Goal: Task Accomplishment & Management: Use online tool/utility

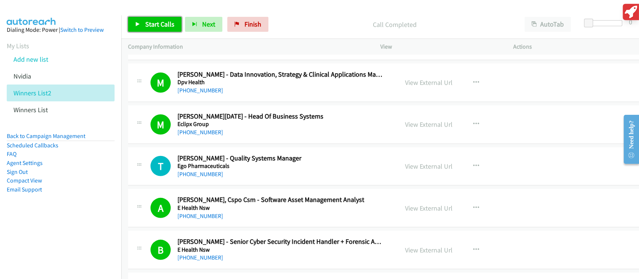
click at [148, 25] on span "Start Calls" at bounding box center [159, 24] width 29 height 9
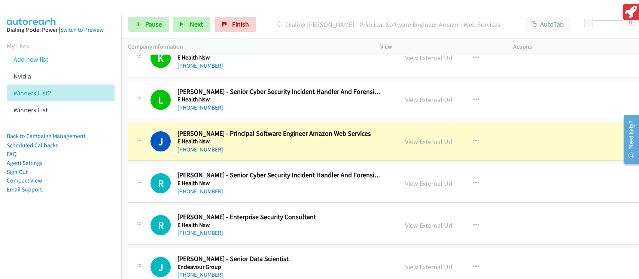
scroll to position [5537, 0]
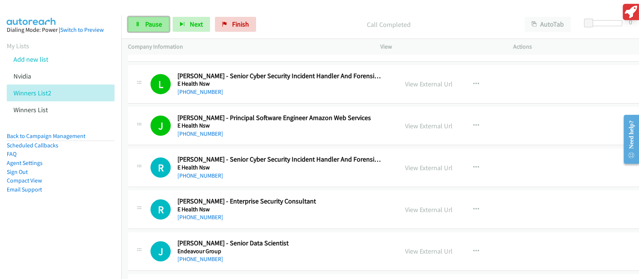
click at [157, 31] on link "Pause" at bounding box center [148, 24] width 41 height 15
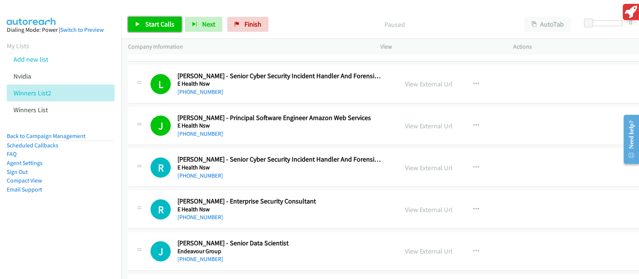
click at [157, 31] on link "Start Calls" at bounding box center [154, 24] width 53 height 15
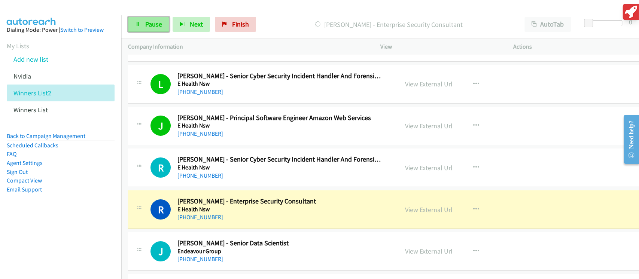
click at [158, 25] on span "Pause" at bounding box center [153, 24] width 17 height 9
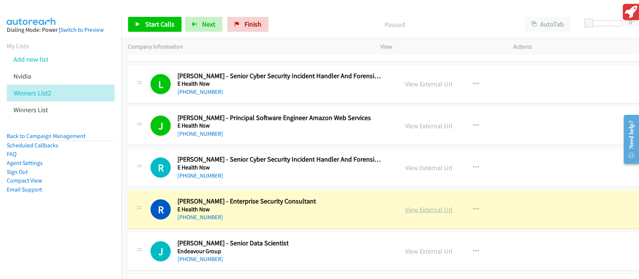
click at [428, 205] on link "View External Url" at bounding box center [429, 209] width 48 height 9
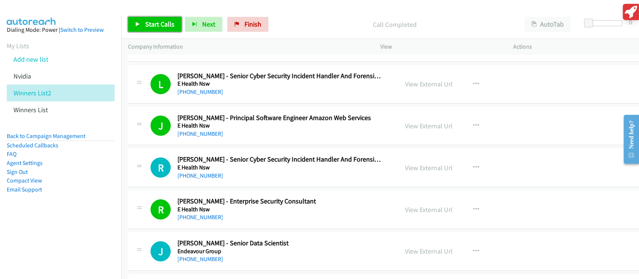
click at [166, 18] on link "Start Calls" at bounding box center [154, 24] width 53 height 15
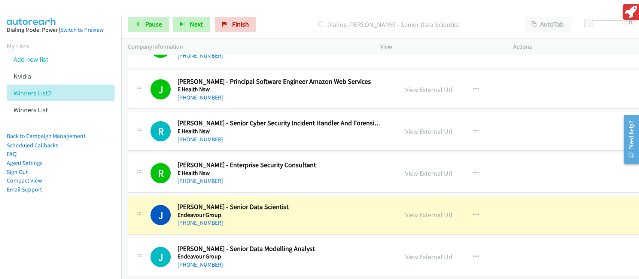
scroll to position [5587, 0]
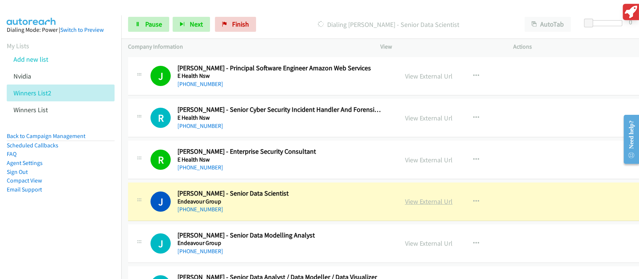
click at [414, 198] on link "View External Url" at bounding box center [429, 201] width 48 height 9
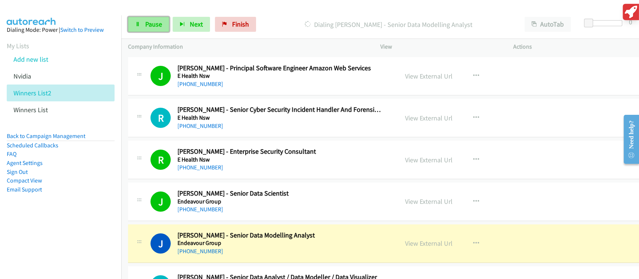
click at [147, 24] on span "Pause" at bounding box center [153, 24] width 17 height 9
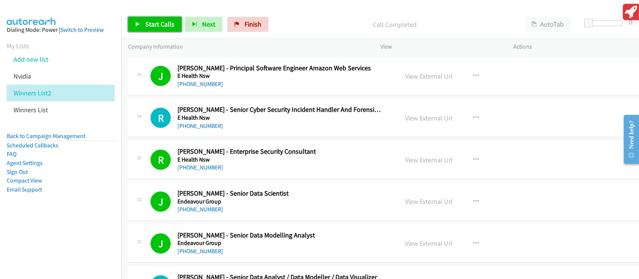
click at [172, 28] on span "Start Calls" at bounding box center [159, 24] width 29 height 9
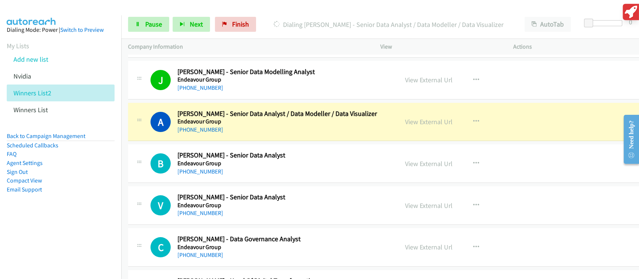
scroll to position [5736, 0]
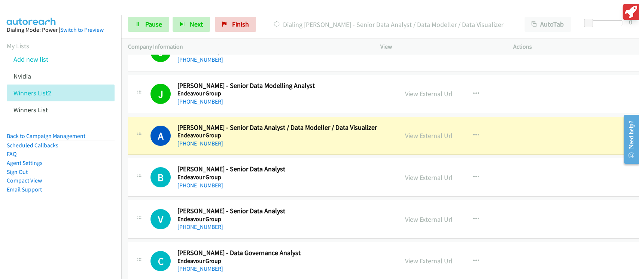
click at [362, 157] on td "B Callback Scheduled [PERSON_NAME] - Senior Data Analyst Endeavour Group [GEOGR…" at bounding box center [384, 178] width 526 height 42
click at [426, 131] on link "View External Url" at bounding box center [429, 135] width 48 height 9
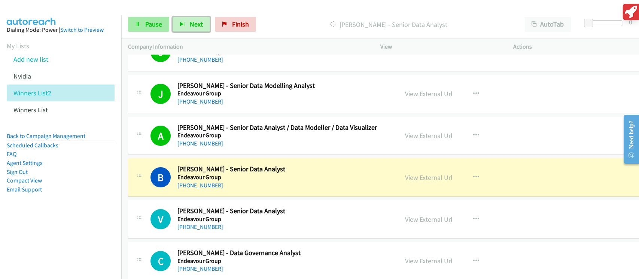
drag, startPoint x: 174, startPoint y: 18, endPoint x: 144, endPoint y: 22, distance: 30.0
click at [145, 28] on div "Start Calls Pause Next Finish" at bounding box center [193, 24] width 131 height 15
click at [141, 24] on link "Pause" at bounding box center [148, 24] width 41 height 15
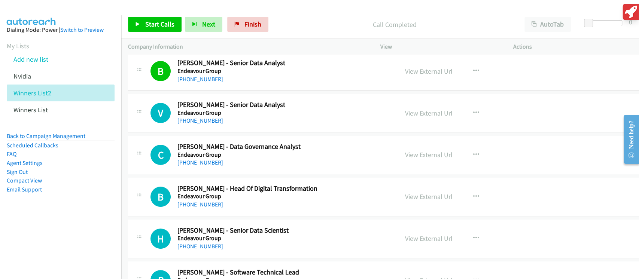
scroll to position [5886, 0]
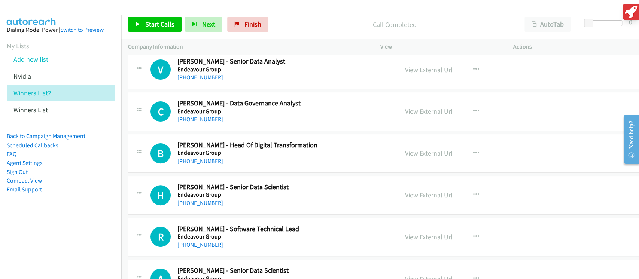
click at [338, 157] on div "[PHONE_NUMBER]" at bounding box center [280, 161] width 206 height 9
drag, startPoint x: 217, startPoint y: 154, endPoint x: 202, endPoint y: 152, distance: 15.1
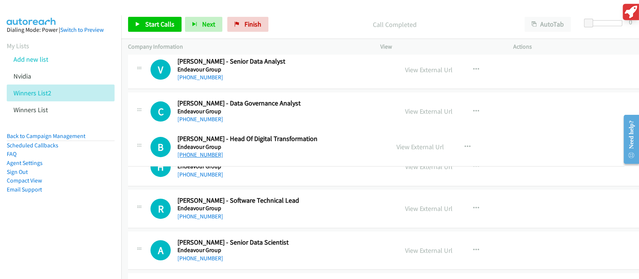
drag, startPoint x: 197, startPoint y: 155, endPoint x: 188, endPoint y: 154, distance: 9.0
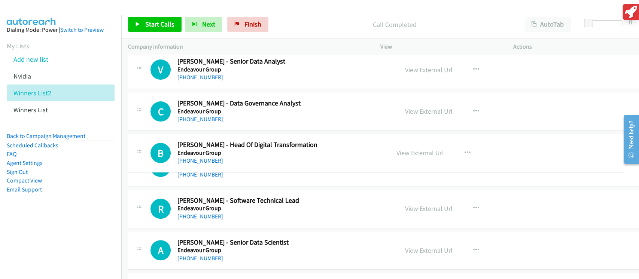
drag, startPoint x: 188, startPoint y: 154, endPoint x: 402, endPoint y: 153, distance: 214.0
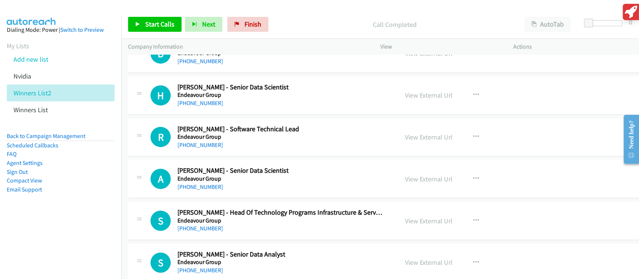
scroll to position [6036, 0]
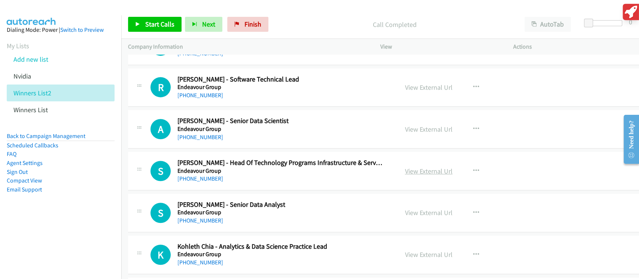
click at [405, 167] on link "View External Url" at bounding box center [429, 171] width 48 height 9
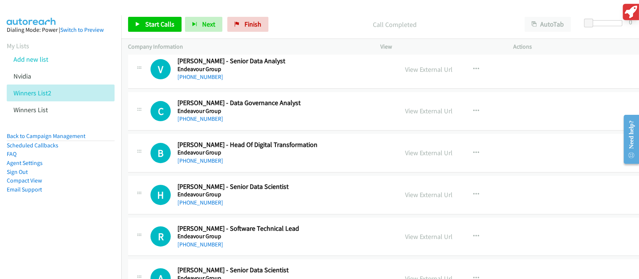
scroll to position [5886, 0]
click at [412, 149] on link "View External Url" at bounding box center [429, 153] width 48 height 9
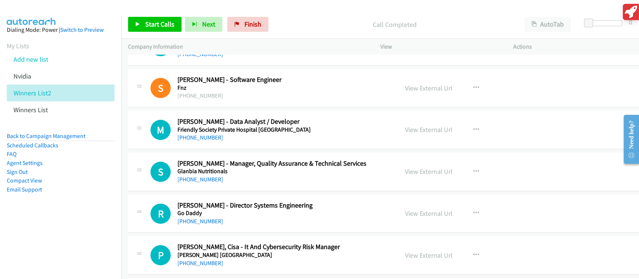
scroll to position [6335, 0]
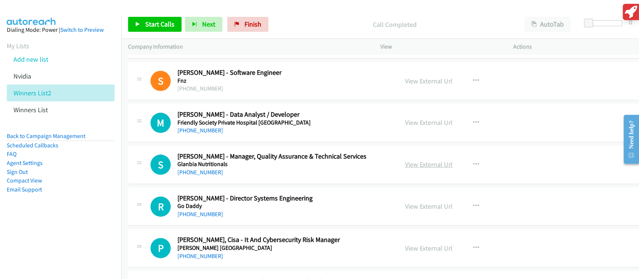
click at [425, 160] on link "View External Url" at bounding box center [429, 164] width 48 height 9
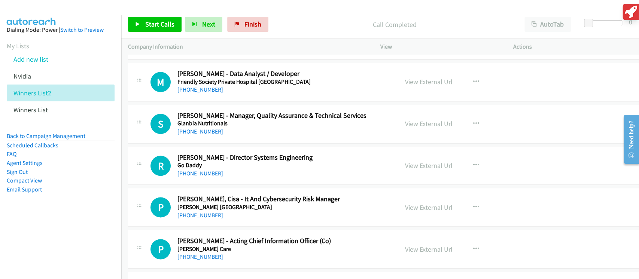
scroll to position [6435, 0]
